Goal: Task Accomplishment & Management: Use online tool/utility

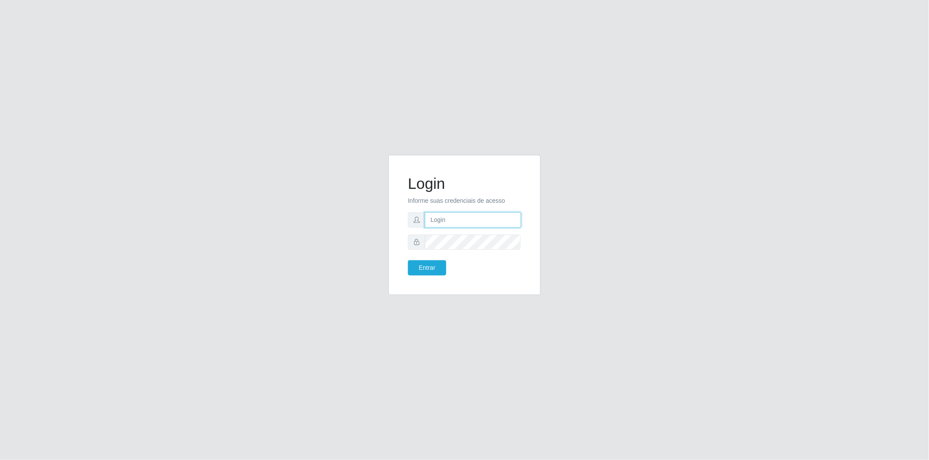
click at [450, 219] on input "text" at bounding box center [473, 219] width 96 height 15
type input "[EMAIL_ADDRESS][PERSON_NAME][DOMAIN_NAME]"
click at [422, 267] on button "Entrar" at bounding box center [427, 267] width 38 height 15
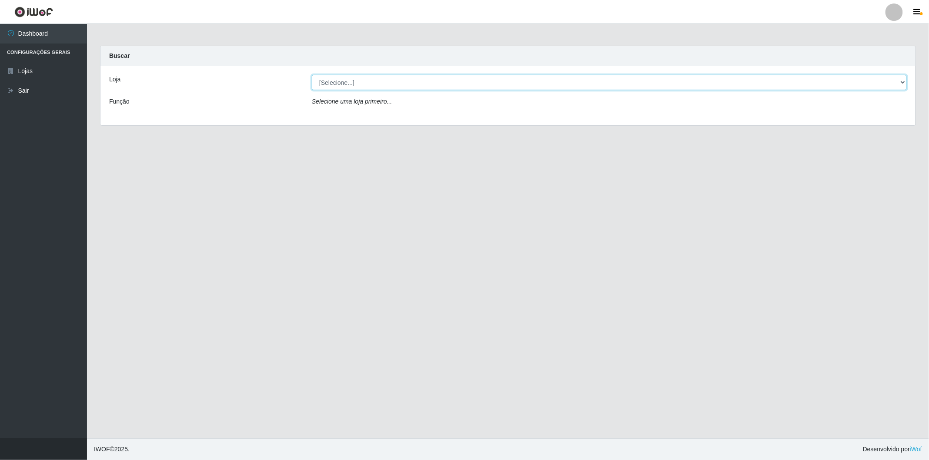
click at [380, 83] on select "[Selecione...] BomQueSó Agreste - Loja 2" at bounding box center [609, 82] width 595 height 15
select select "214"
click at [312, 75] on select "[Selecione...] BomQueSó Agreste - Loja 2" at bounding box center [609, 82] width 595 height 15
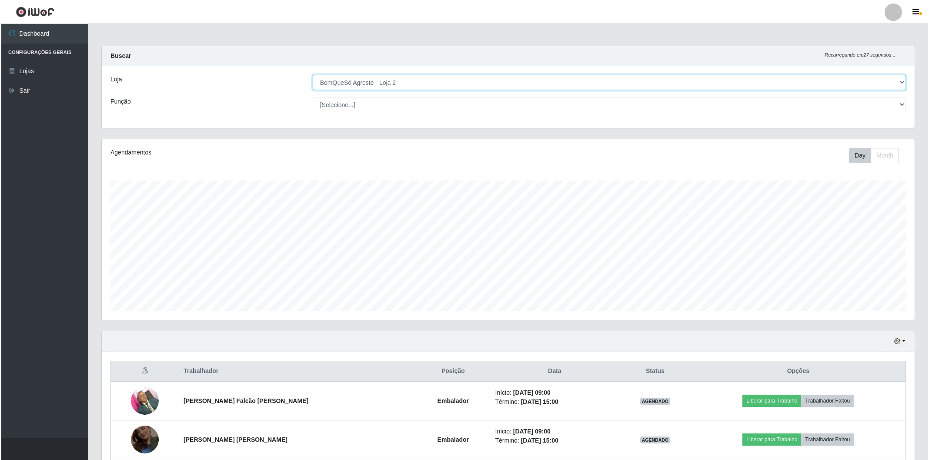
scroll to position [157, 0]
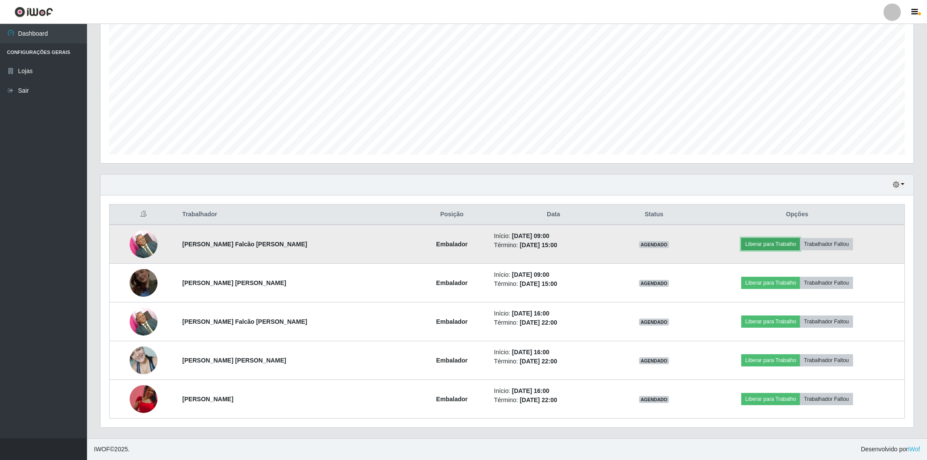
click at [767, 243] on button "Liberar para Trabalho" at bounding box center [770, 244] width 59 height 12
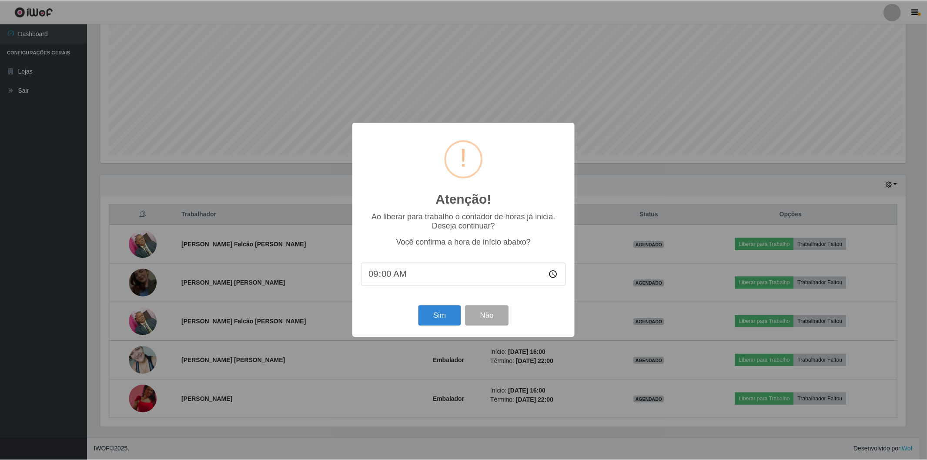
scroll to position [180, 807]
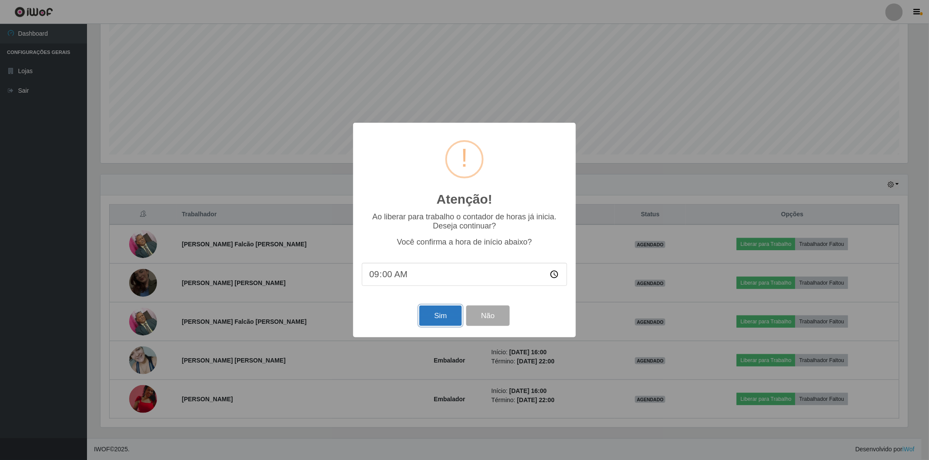
click at [431, 314] on button "Sim" at bounding box center [440, 315] width 42 height 20
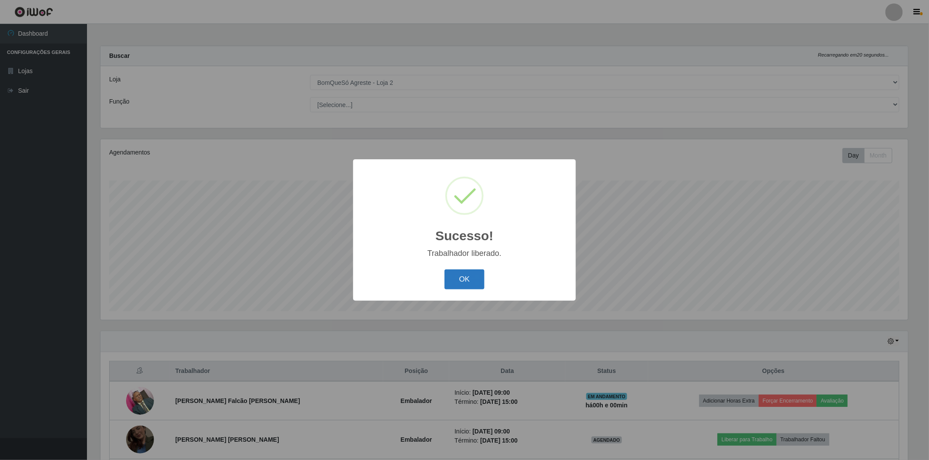
click at [477, 286] on button "OK" at bounding box center [465, 279] width 40 height 20
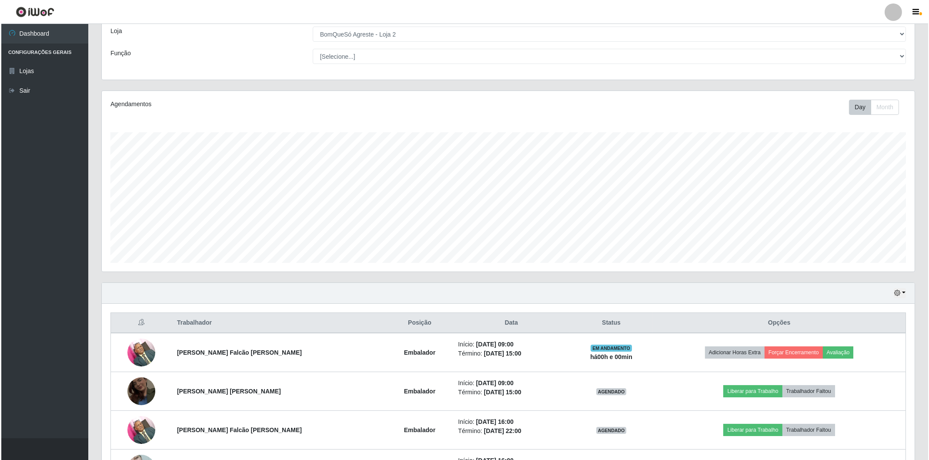
scroll to position [180, 813]
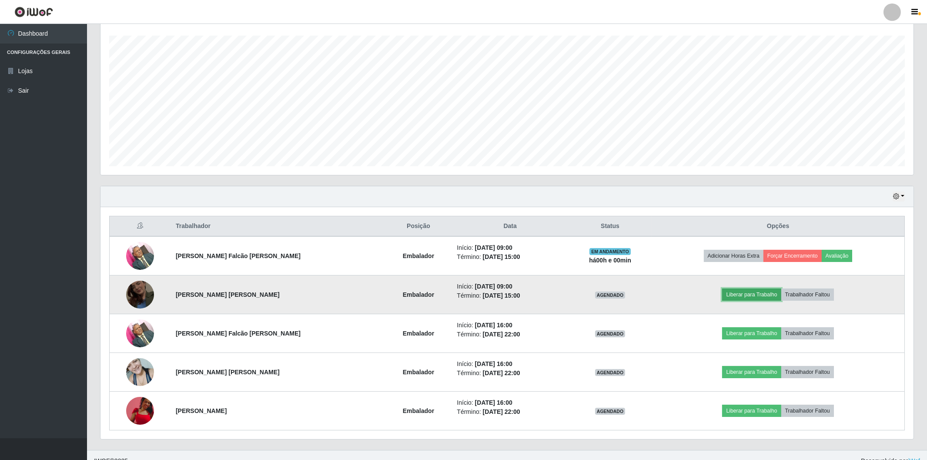
click at [750, 294] on button "Liberar para Trabalho" at bounding box center [751, 294] width 59 height 12
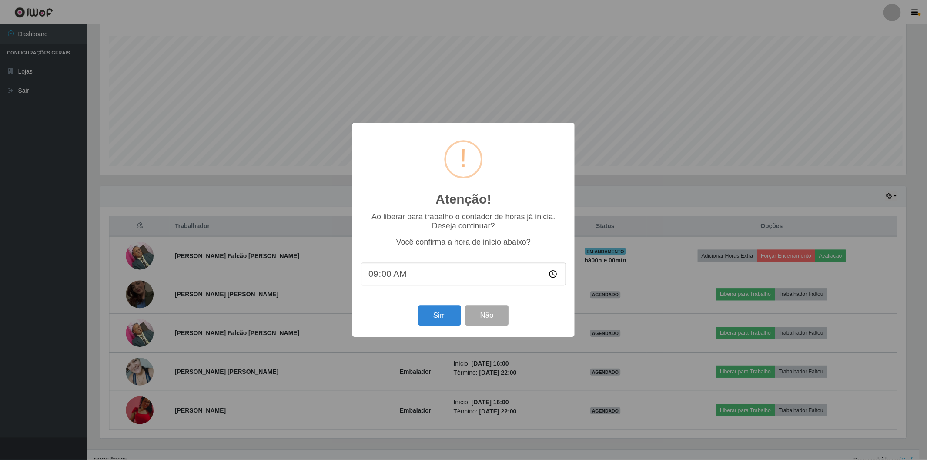
scroll to position [180, 807]
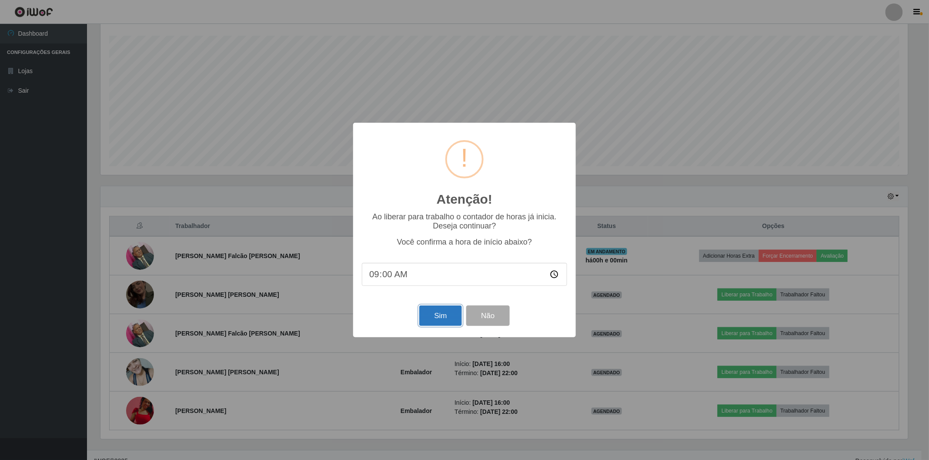
click at [449, 318] on button "Sim" at bounding box center [440, 315] width 42 height 20
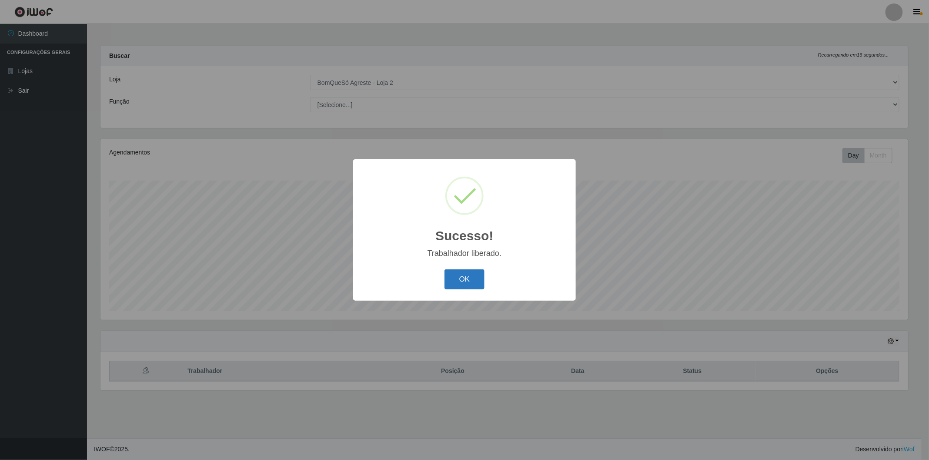
click at [454, 275] on button "OK" at bounding box center [465, 279] width 40 height 20
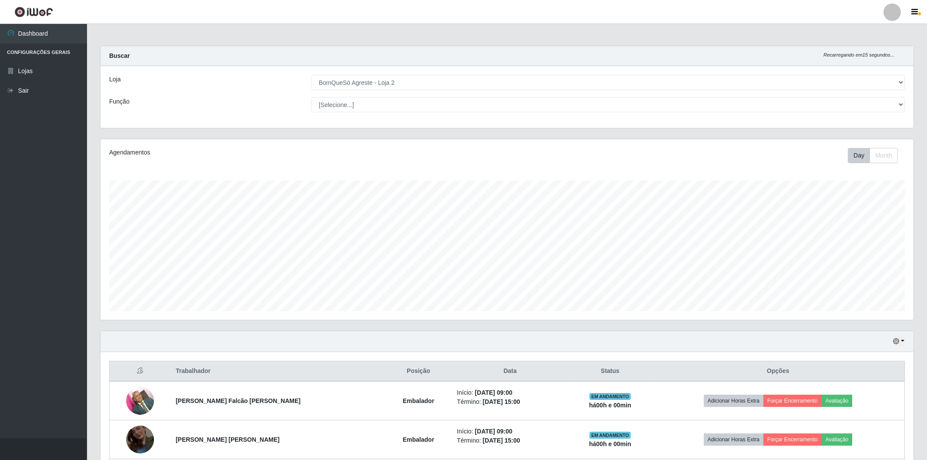
scroll to position [180, 813]
